Goal: Task Accomplishment & Management: Use online tool/utility

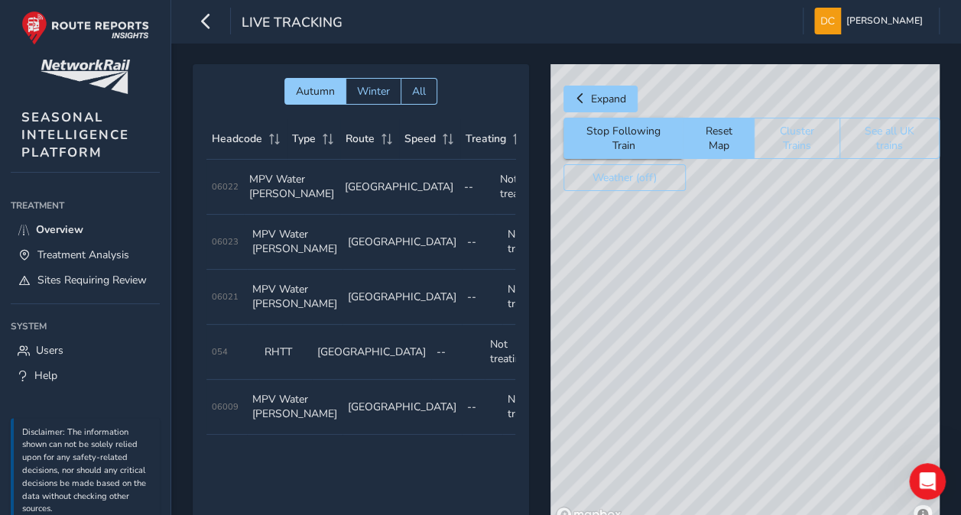
scroll to position [0, 129]
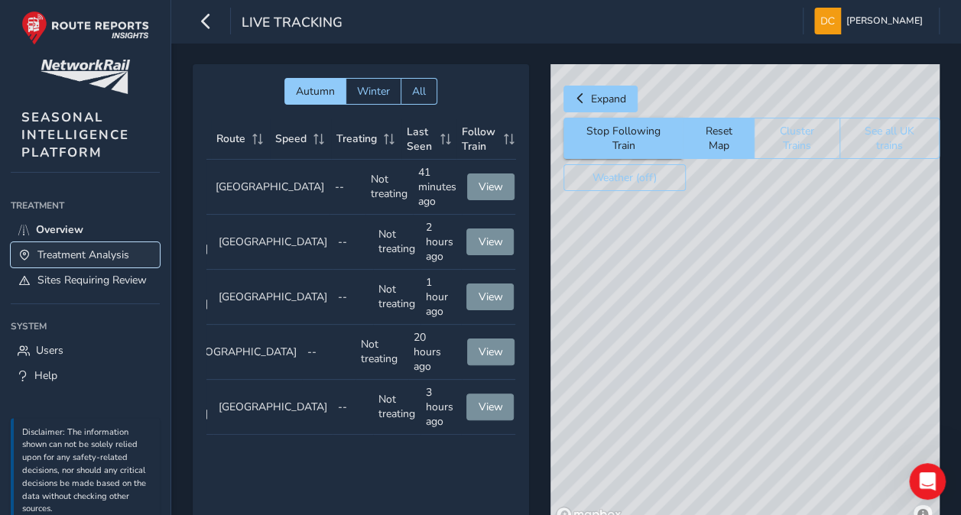
click at [64, 251] on span "Treatment Analysis" at bounding box center [83, 255] width 92 height 15
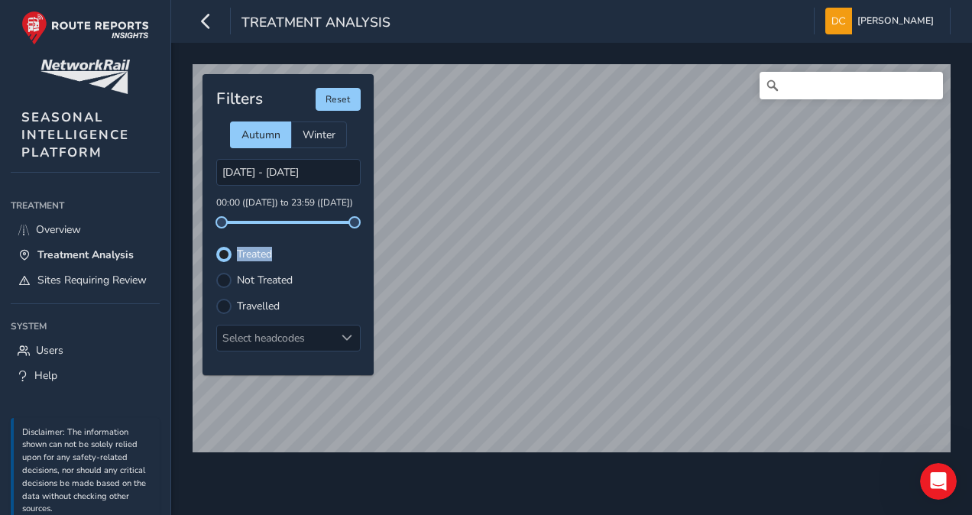
drag, startPoint x: 222, startPoint y: 226, endPoint x: 316, endPoint y: 224, distance: 94.8
click at [316, 224] on div "Filters Reset Autumn Winter [DATE] - [DATE] 00:00 ([DATE]) to 23:59 ([DATE]) Tr…" at bounding box center [288, 224] width 171 height 301
drag, startPoint x: 316, startPoint y: 224, endPoint x: 222, endPoint y: 219, distance: 94.9
click at [222, 219] on span at bounding box center [221, 222] width 12 height 12
drag, startPoint x: 222, startPoint y: 225, endPoint x: 298, endPoint y: 227, distance: 75.7
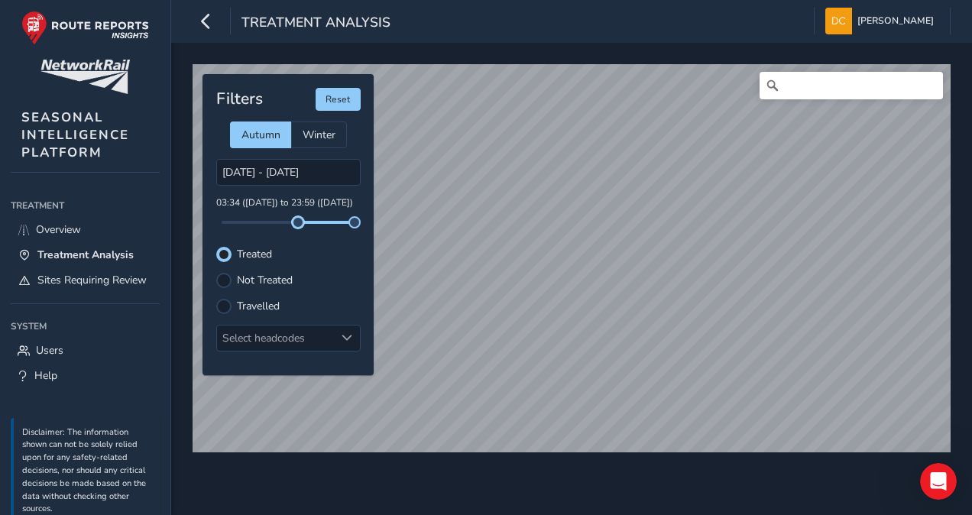
click at [298, 227] on div "Filters Reset Autumn Winter [DATE] - [DATE] 03:34 ([DATE]) to 23:59 ([DATE]) Tr…" at bounding box center [288, 224] width 171 height 301
click at [338, 171] on input "[DATE] - [DATE]" at bounding box center [288, 172] width 144 height 27
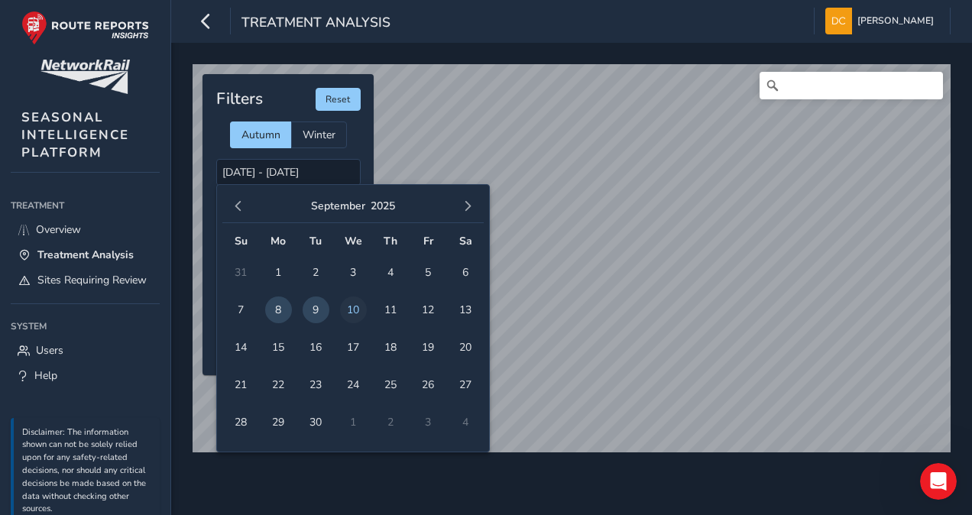
click at [355, 307] on span "10" at bounding box center [353, 310] width 27 height 27
click at [355, 306] on span "10" at bounding box center [353, 310] width 27 height 27
type input "[DATE] - [DATE]"
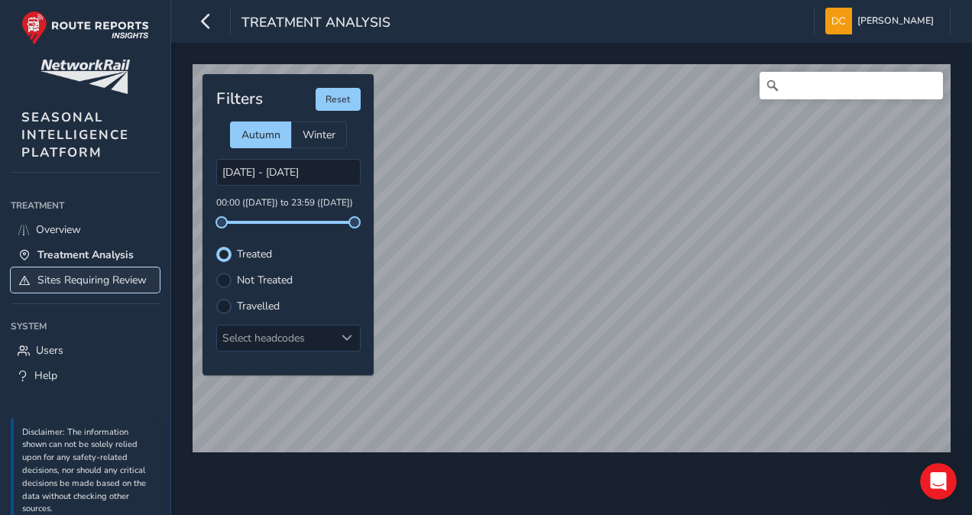
click at [63, 277] on span "Sites Requiring Review" at bounding box center [91, 280] width 109 height 15
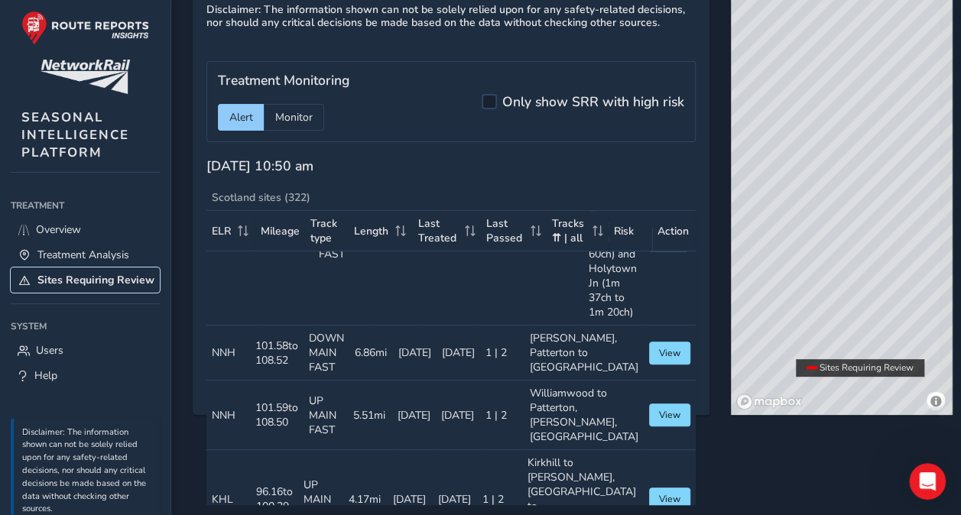
scroll to position [115, 0]
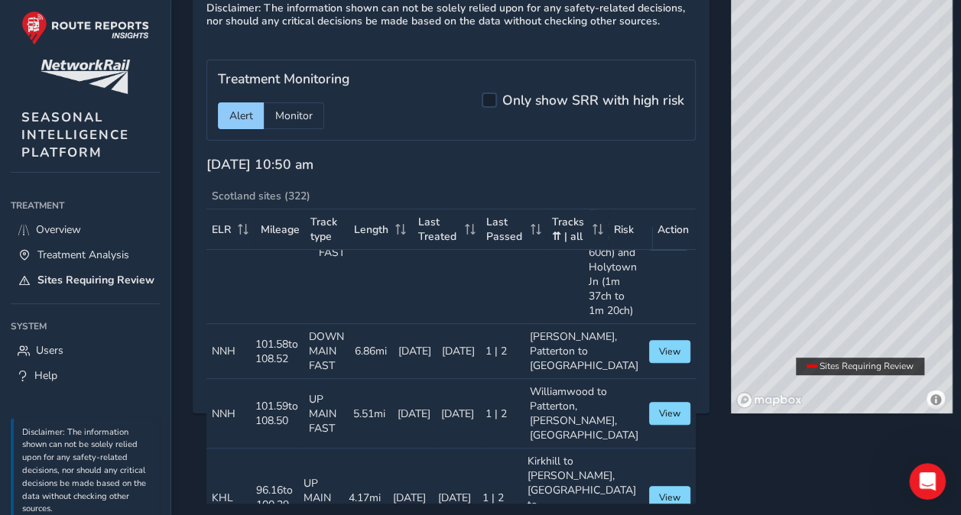
click at [799, 196] on div "© Mapbox © OpenStreetMap Improve this map" at bounding box center [842, 182] width 222 height 464
click at [659, 358] on span "View" at bounding box center [669, 351] width 21 height 12
drag, startPoint x: 859, startPoint y: 237, endPoint x: 843, endPoint y: 353, distance: 117.3
click at [843, 353] on div "© Mapbox © OpenStreetMap Improve this map" at bounding box center [842, 182] width 222 height 464
click at [761, 366] on span "Reset map view" at bounding box center [789, 363] width 67 height 12
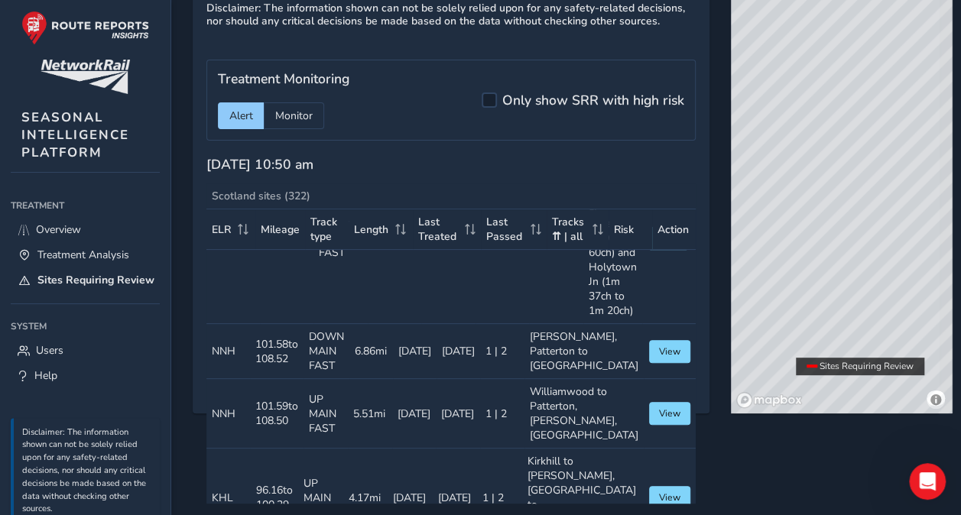
click at [807, 335] on div "© Mapbox © OpenStreetMap Improve this map" at bounding box center [842, 182] width 222 height 464
click at [657, 245] on span "View" at bounding box center [667, 238] width 21 height 12
drag, startPoint x: 856, startPoint y: 266, endPoint x: 814, endPoint y: 319, distance: 68.0
click at [814, 319] on div "© Mapbox © OpenStreetMap Improve this map" at bounding box center [842, 182] width 222 height 464
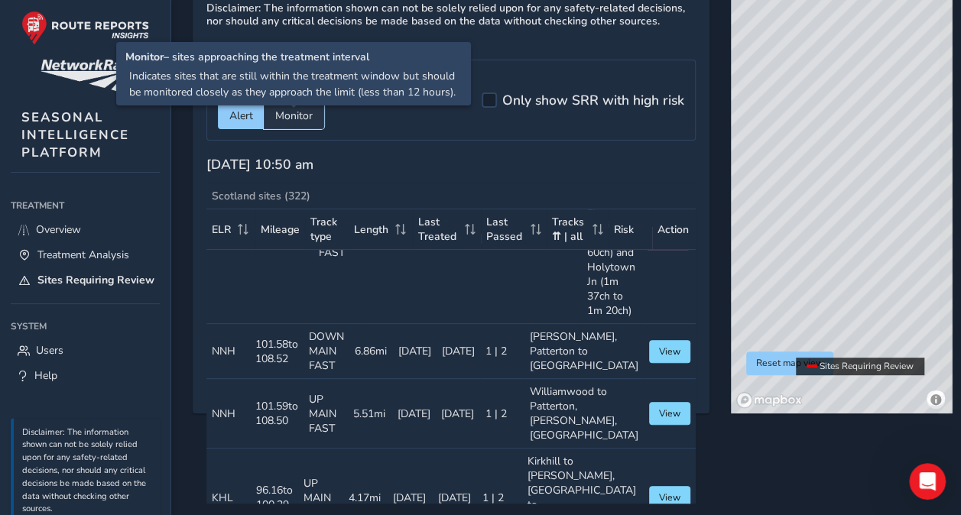
click at [298, 118] on span "Monitor" at bounding box center [293, 116] width 37 height 15
